Goal: Check status: Check status

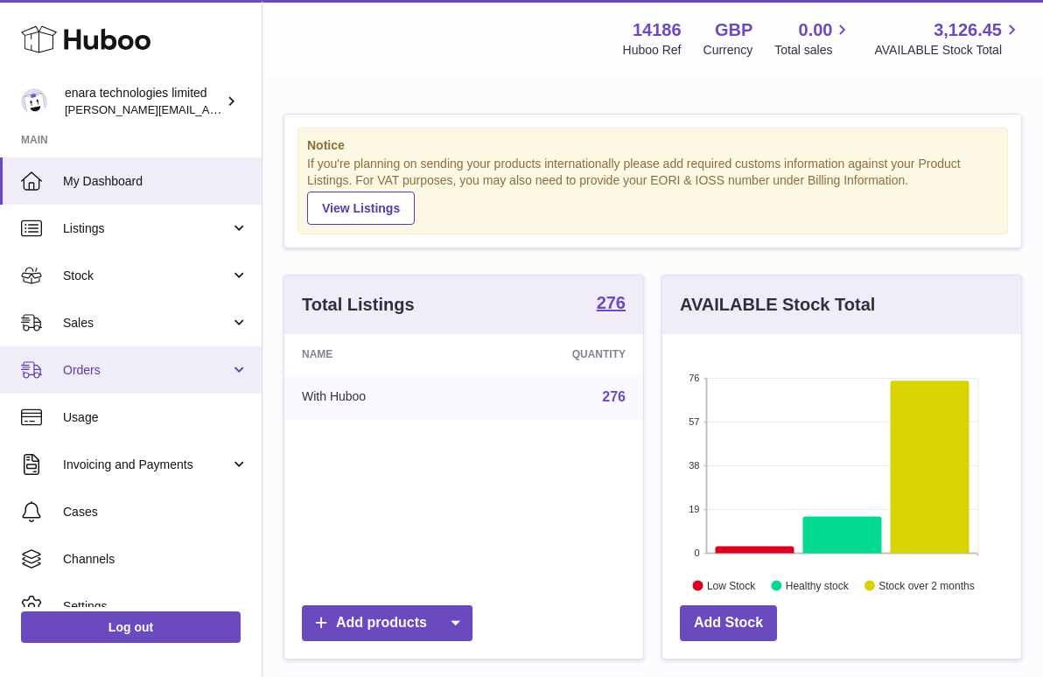
scroll to position [273, 359]
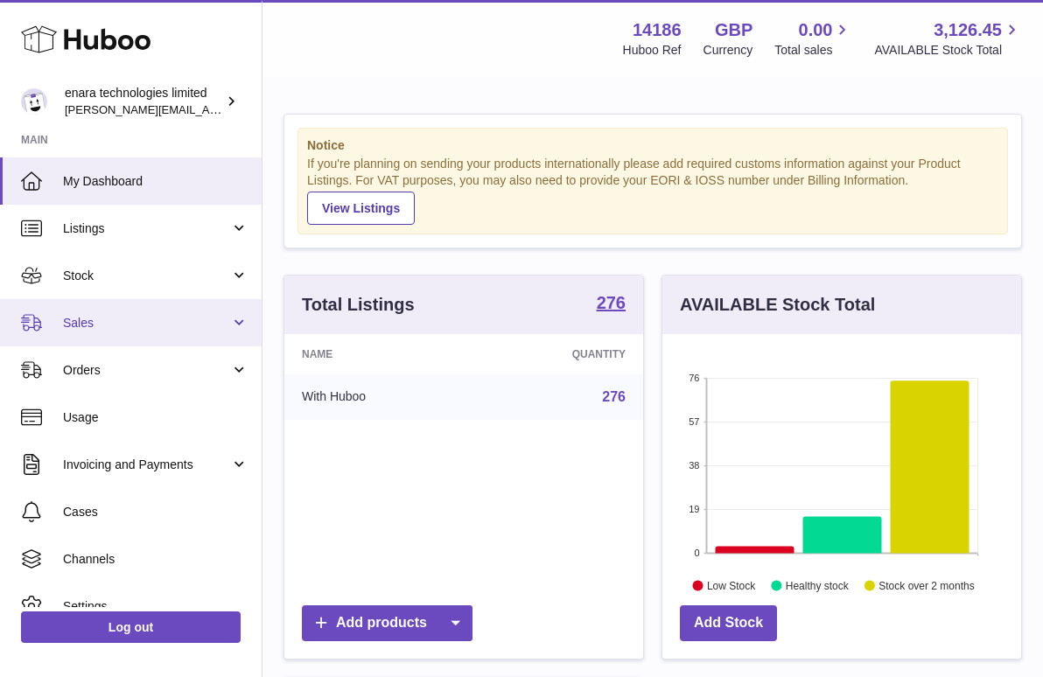
click at [147, 324] on span "Sales" at bounding box center [146, 323] width 167 height 17
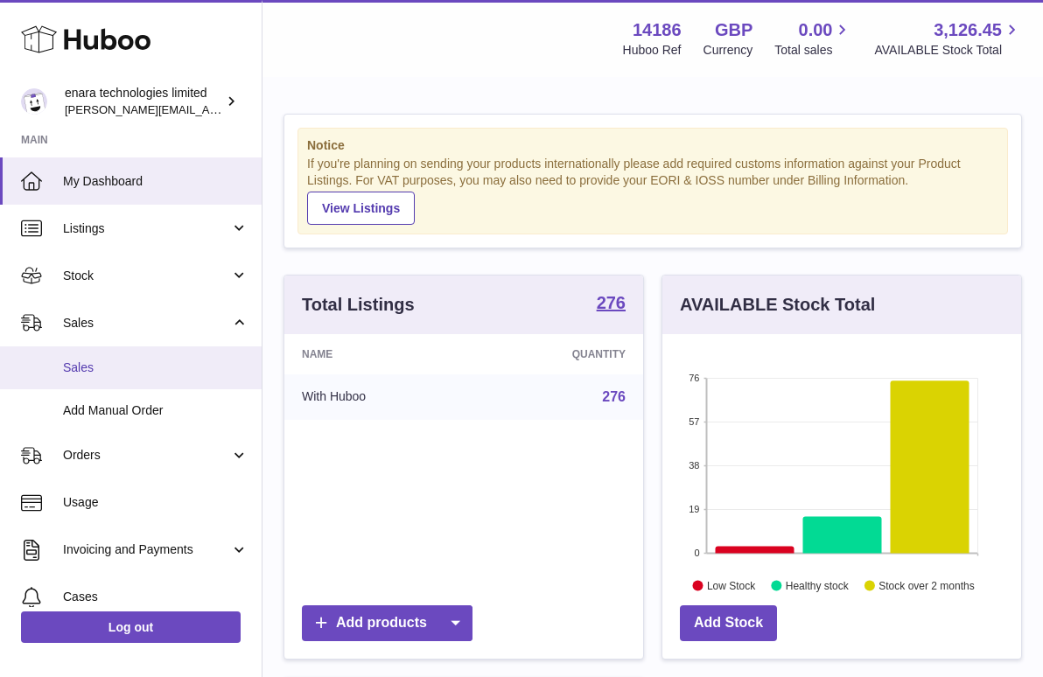
click at [139, 370] on span "Sales" at bounding box center [155, 368] width 185 height 17
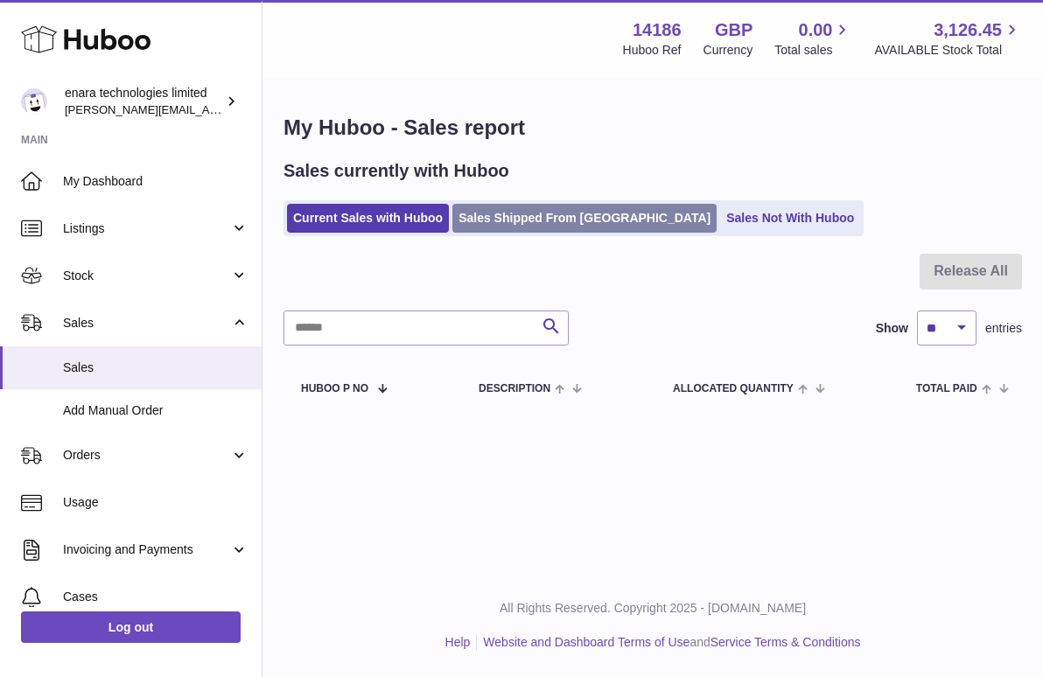
click at [520, 223] on link "Sales Shipped From [GEOGRAPHIC_DATA]" at bounding box center [584, 218] width 264 height 29
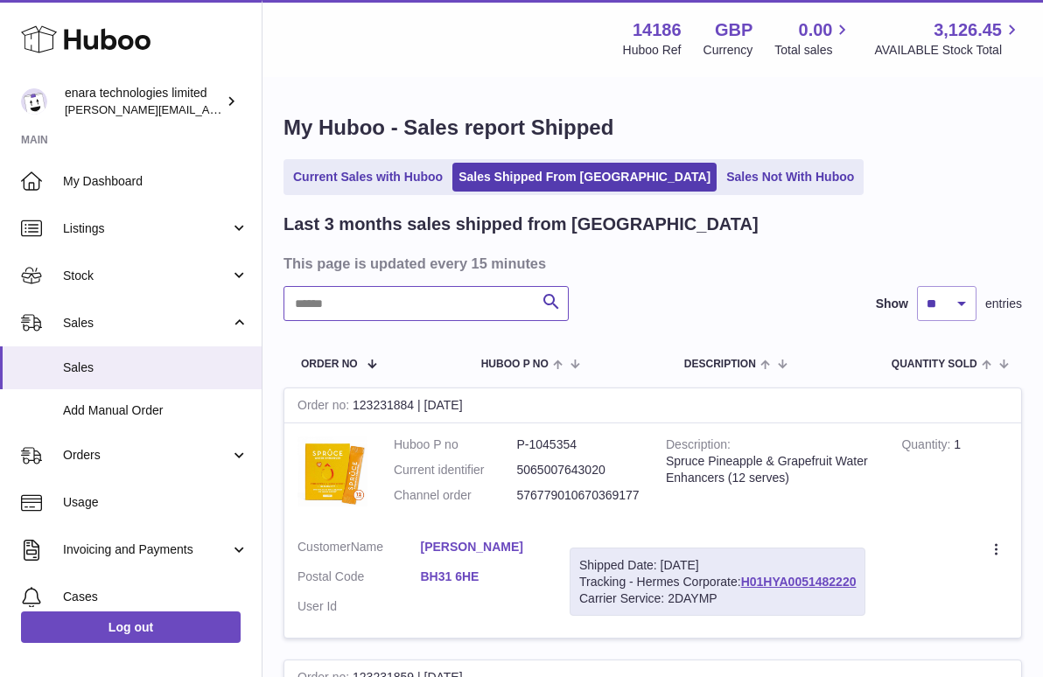
click at [477, 301] on input "text" at bounding box center [425, 303] width 285 height 35
paste input "**********"
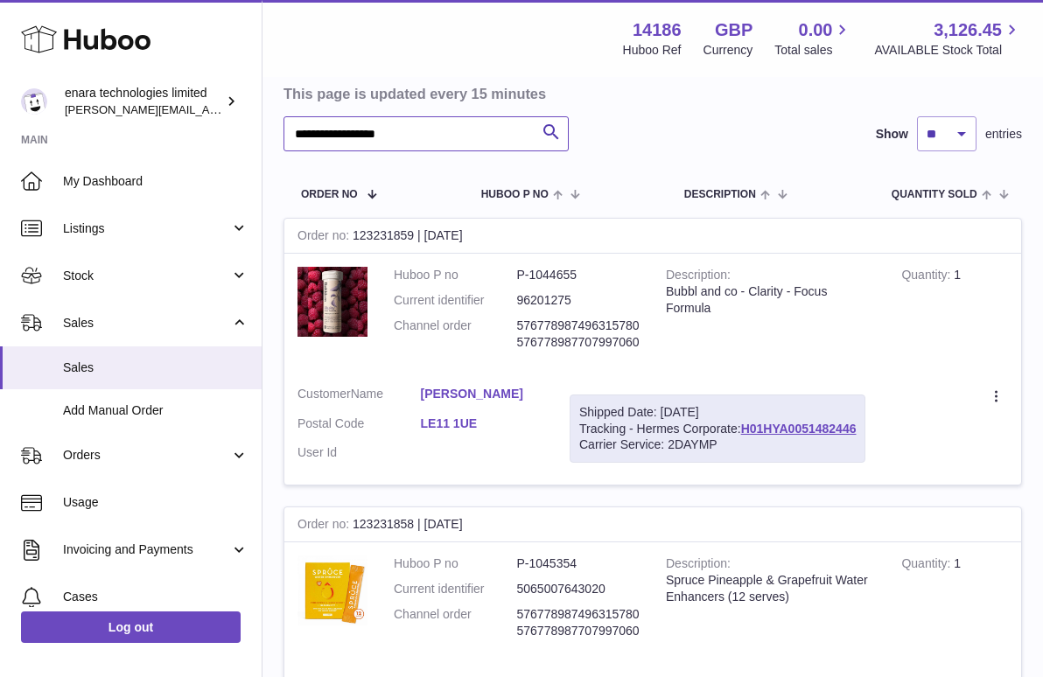
scroll to position [189, 0]
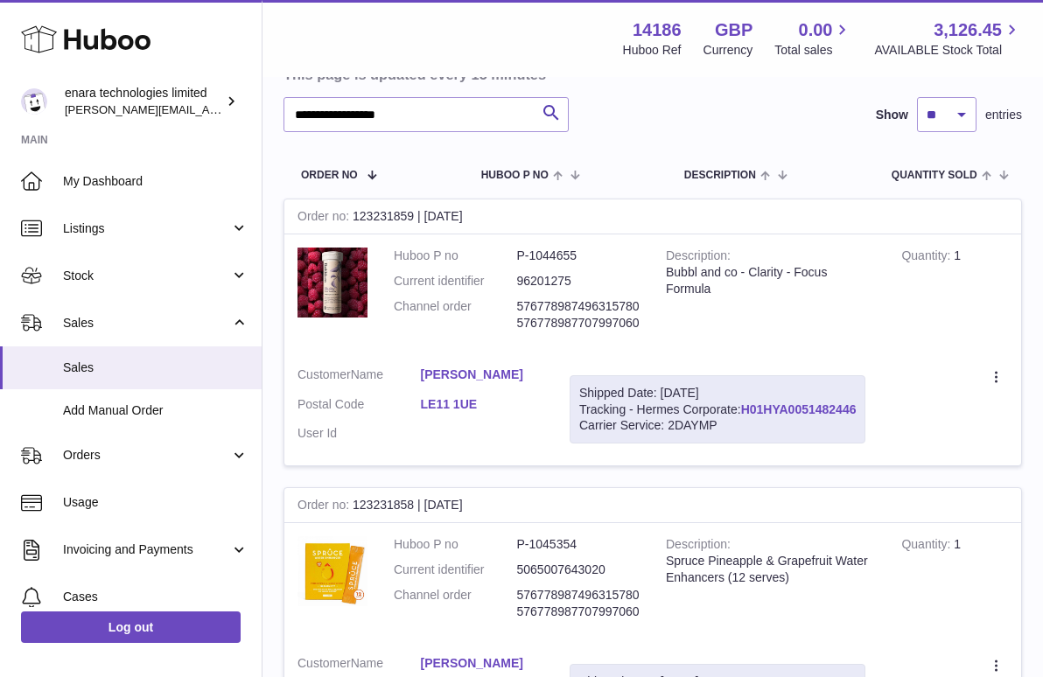
drag, startPoint x: 863, startPoint y: 405, endPoint x: 745, endPoint y: 407, distance: 117.2
click at [745, 407] on div "Shipped Date: 21st Aug 2025 Tracking - Hermes Corporate: H01HYA0051482446 Carri…" at bounding box center [718, 409] width 296 height 69
copy div "H01HYA0051482446"
drag, startPoint x: 435, startPoint y: 111, endPoint x: 65, endPoint y: 55, distance: 374.3
click at [65, 55] on div "**********" at bounding box center [521, 362] width 1043 height 1103
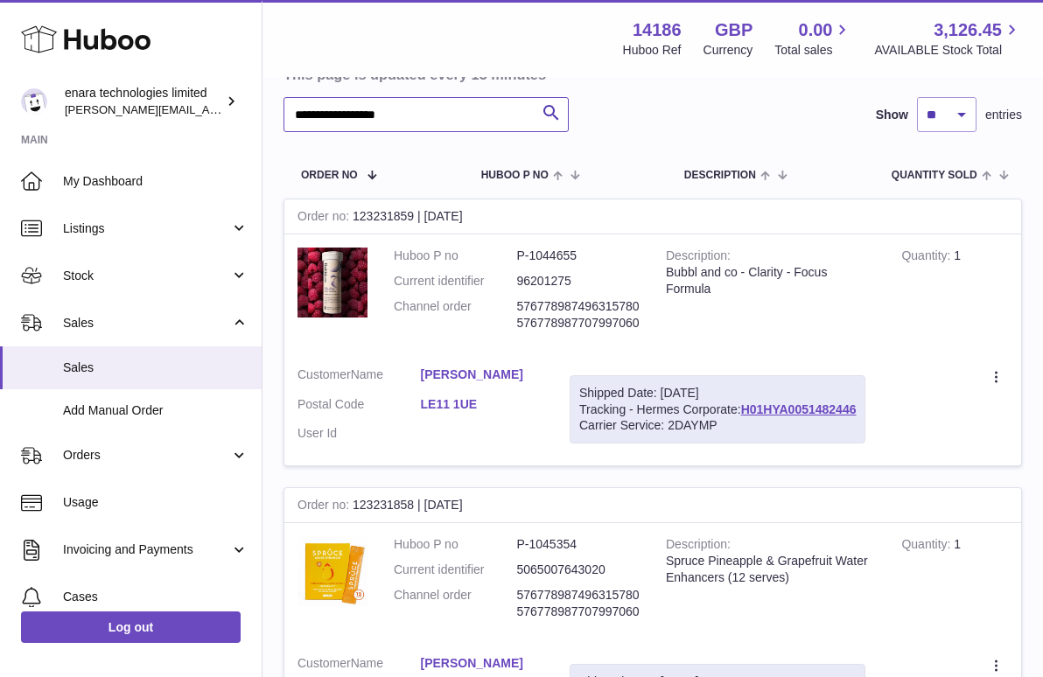
paste input "text"
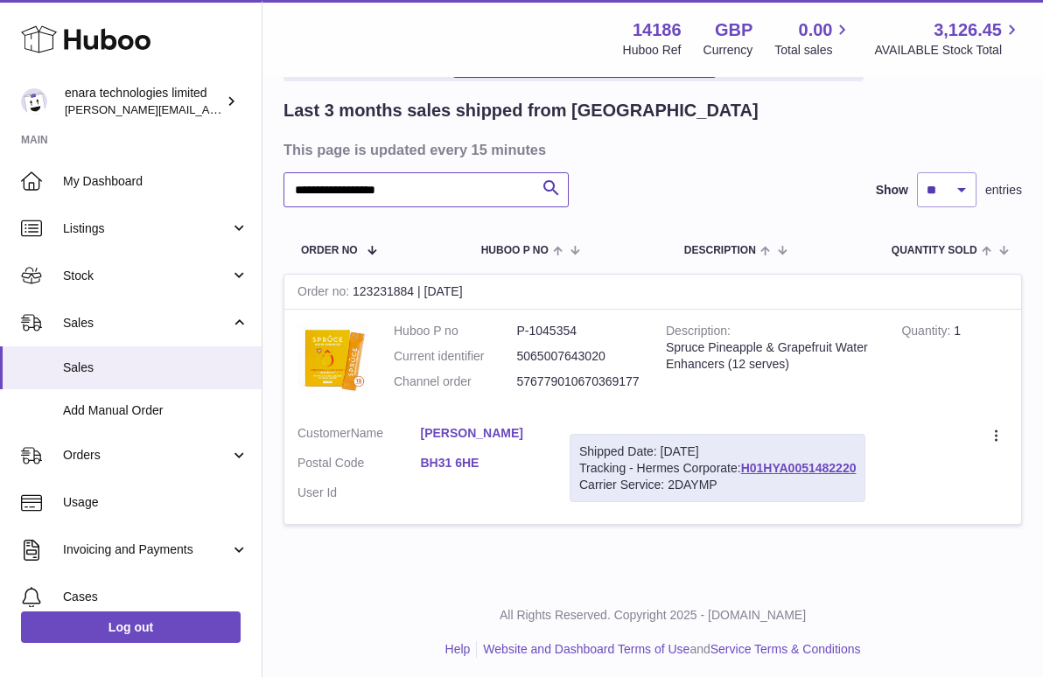
scroll to position [113, 0]
drag, startPoint x: 862, startPoint y: 464, endPoint x: 746, endPoint y: 467, distance: 115.5
click at [746, 467] on div "Shipped Date: 21st Aug 2025 Tracking - Hermes Corporate: H01HYA0051482220 Carri…" at bounding box center [718, 469] width 296 height 69
copy div "H01HYA0051482220"
drag, startPoint x: 462, startPoint y: 192, endPoint x: 207, endPoint y: 155, distance: 257.2
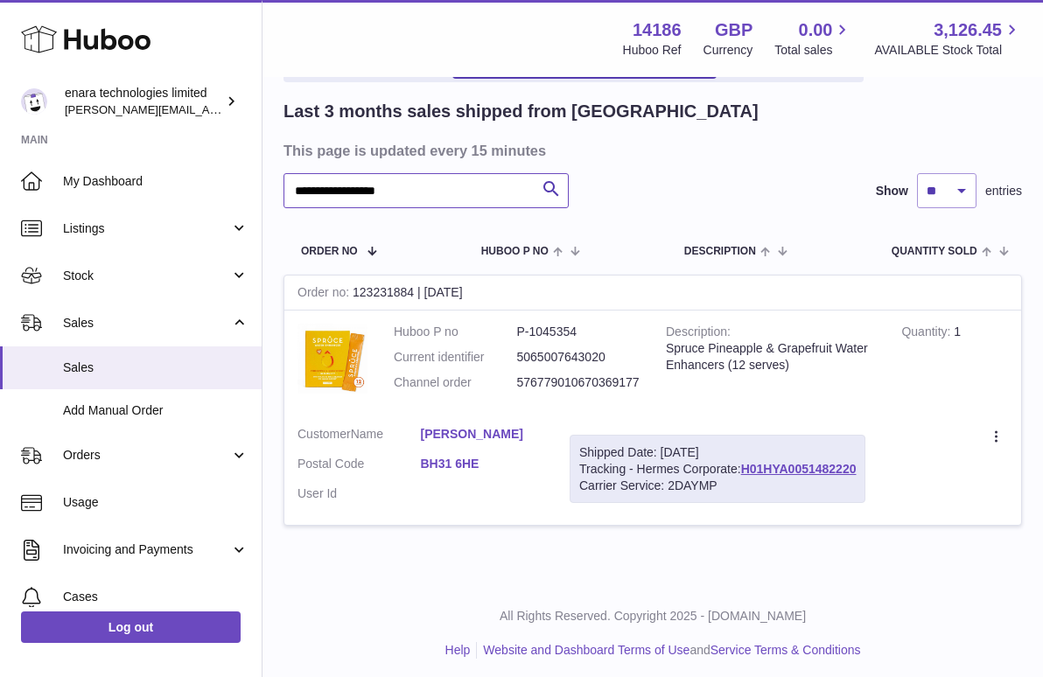
click at [205, 162] on div "**********" at bounding box center [521, 286] width 1043 height 798
paste input "text"
type input "**********"
